Goal: Information Seeking & Learning: Learn about a topic

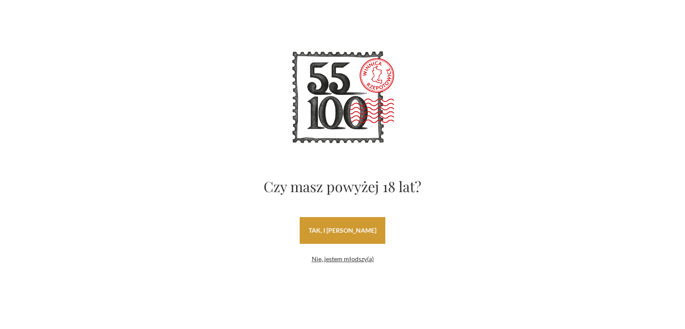
click at [369, 237] on link "tak, i uwielbiam wino" at bounding box center [343, 230] width 86 height 27
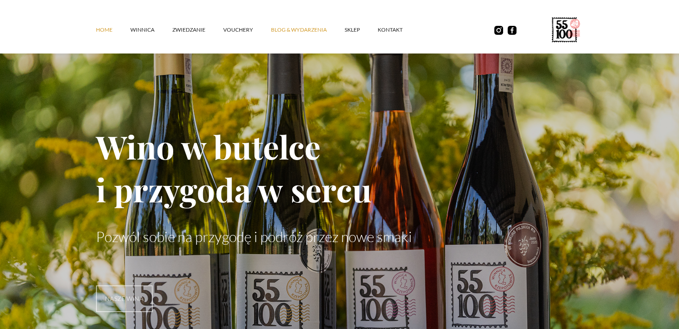
click at [290, 32] on link "Blog & Wydarzenia" at bounding box center [308, 30] width 74 height 27
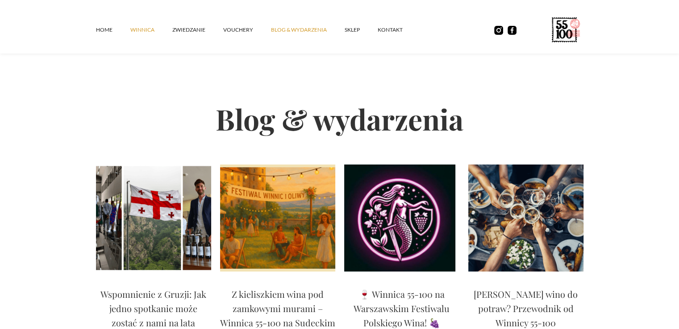
click at [141, 33] on link "winnica" at bounding box center [151, 30] width 42 height 27
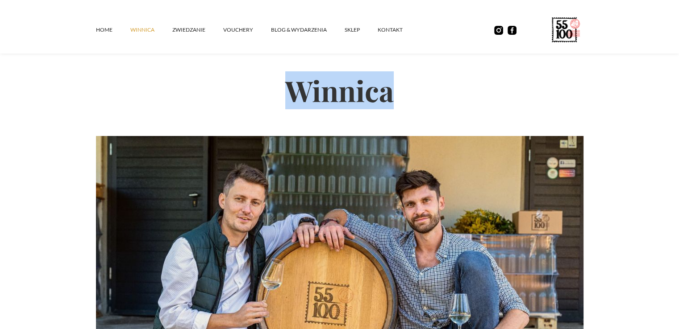
drag, startPoint x: 297, startPoint y: 99, endPoint x: 403, endPoint y: 99, distance: 106.2
click at [403, 99] on h2 "Winnica" at bounding box center [339, 90] width 487 height 91
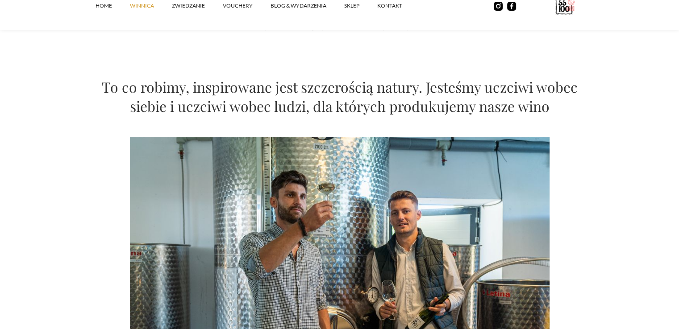
scroll to position [357, 0]
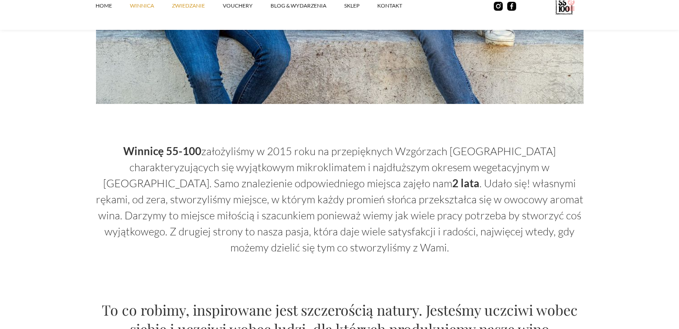
click at [186, 4] on link "ZWIEDZANIE" at bounding box center [197, 5] width 51 height 27
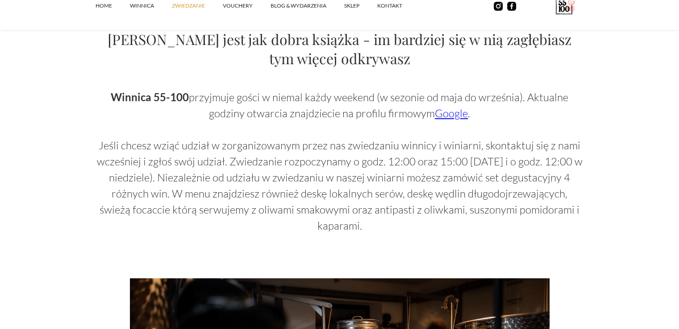
scroll to position [580, 0]
drag, startPoint x: 108, startPoint y: 134, endPoint x: 625, endPoint y: 210, distance: 522.2
click at [625, 210] on section "Zwiedzanie Zwiedzanie winnicy to fascynująca przygoda, która pozwala odkryć taj…" at bounding box center [339, 294] width 679 height 1749
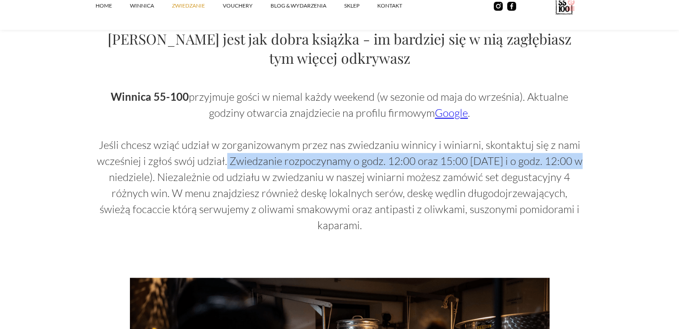
drag, startPoint x: 278, startPoint y: 161, endPoint x: 574, endPoint y: 165, distance: 295.8
click at [598, 167] on section "Zwiedzanie Zwiedzanie winnicy to fascynująca przygoda, która pozwala odkryć taj…" at bounding box center [339, 294] width 679 height 1749
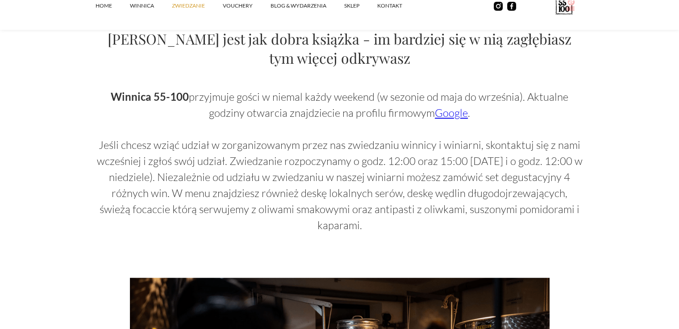
click at [249, 193] on p "Winnica 55-100 przyjmuje gości w niemal każdy weekend (w sezonie od maja do wrz…" at bounding box center [339, 161] width 487 height 145
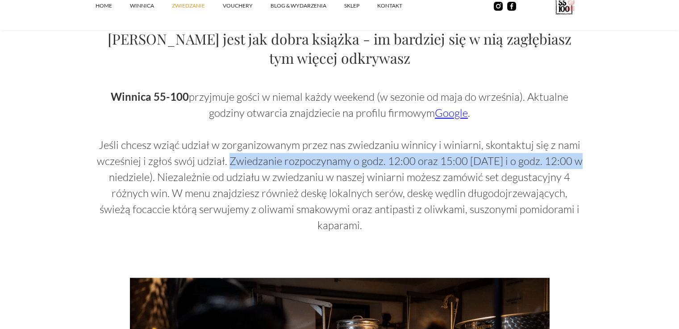
drag, startPoint x: 234, startPoint y: 162, endPoint x: 589, endPoint y: 161, distance: 355.1
click at [589, 161] on section "Zwiedzanie Zwiedzanie winnicy to fascynująca przygoda, która pozwala odkryć taj…" at bounding box center [339, 294] width 679 height 1749
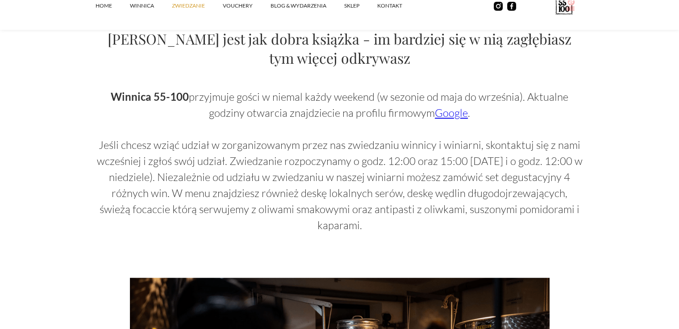
drag, startPoint x: 232, startPoint y: 164, endPoint x: 607, endPoint y: 206, distance: 377.1
click at [607, 206] on section "Zwiedzanie Zwiedzanie winnicy to fascynująca przygoda, która pozwala odkryć taj…" at bounding box center [339, 294] width 679 height 1749
drag, startPoint x: 166, startPoint y: 176, endPoint x: 599, endPoint y: 215, distance: 434.9
click at [599, 215] on section "Zwiedzanie Zwiedzanie winnicy to fascynująca przygoda, która pozwala odkryć taj…" at bounding box center [339, 294] width 679 height 1749
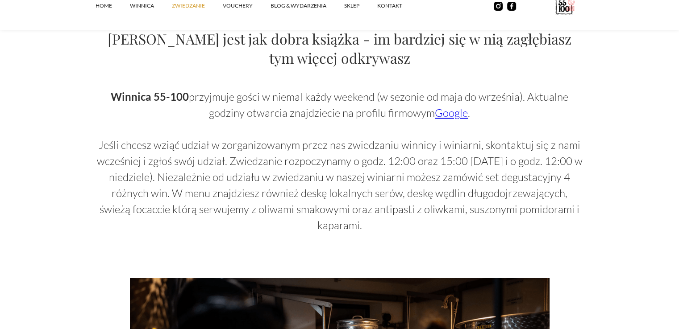
click at [599, 215] on section "Zwiedzanie Zwiedzanie winnicy to fascynująca przygoda, która pozwala odkryć taj…" at bounding box center [339, 294] width 679 height 1749
click at [630, 107] on section "Zwiedzanie Zwiedzanie winnicy to fascynująca przygoda, która pozwala odkryć taj…" at bounding box center [339, 294] width 679 height 1749
drag, startPoint x: 253, startPoint y: 127, endPoint x: 526, endPoint y: 127, distance: 272.2
click at [526, 127] on p "Winnica 55-100 przyjmuje gości w niemal każdy weekend (w sezonie od maja do wrz…" at bounding box center [339, 161] width 487 height 145
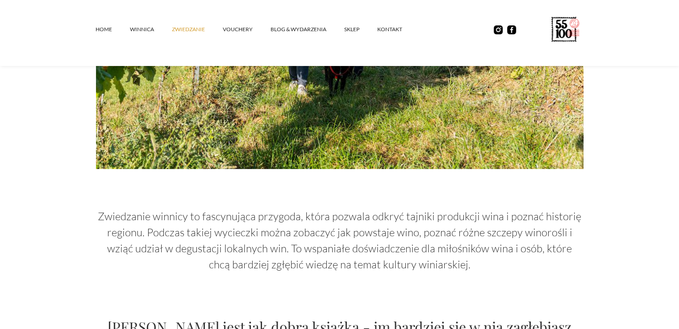
scroll to position [402, 0]
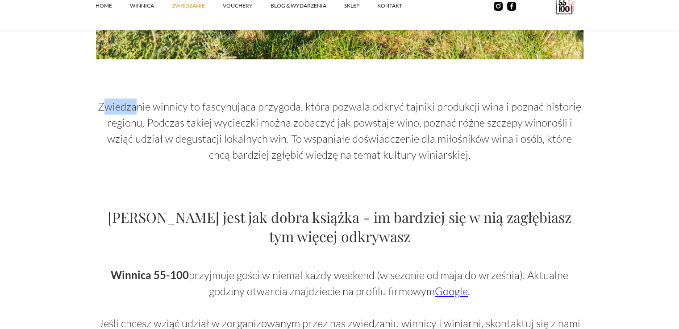
drag, startPoint x: 143, startPoint y: 97, endPoint x: 96, endPoint y: 94, distance: 46.5
click at [104, 95] on div "Zwiedzanie winnicy to fascynująca przygoda, która pozwala odkryć tajniki produk…" at bounding box center [339, 96] width 487 height 722
click at [96, 94] on div "Zwiedzanie winnicy to fascynująca przygoda, która pozwala odkryć tajniki produk…" at bounding box center [339, 96] width 487 height 722
click at [184, 99] on p "Zwiedzanie winnicy to fascynująca przygoda, która pozwala odkryć tajniki produk…" at bounding box center [339, 131] width 487 height 64
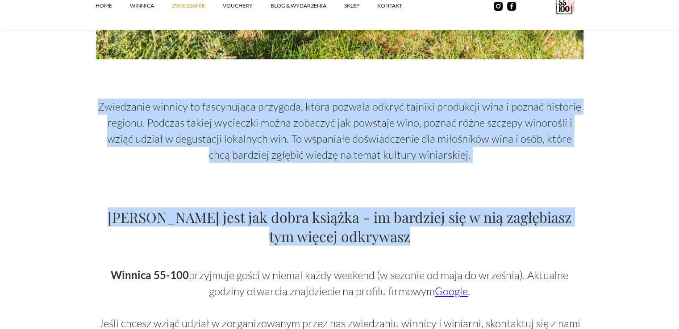
drag, startPoint x: 127, startPoint y: 105, endPoint x: 476, endPoint y: 232, distance: 371.9
click at [476, 232] on h2 "Wino jest jak dobra książka - im bardziej się w nią zagłębiasz tym więcej odkry…" at bounding box center [339, 226] width 487 height 38
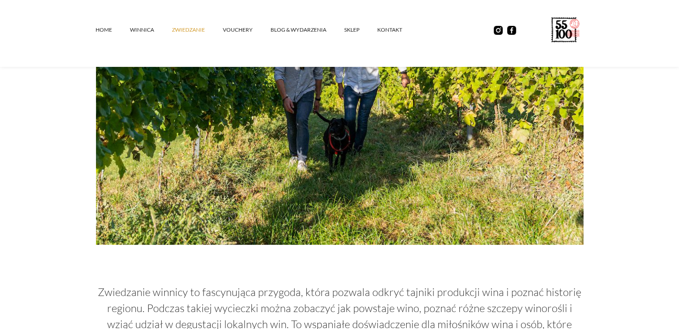
scroll to position [223, 0]
